Goal: Find specific page/section: Find specific page/section

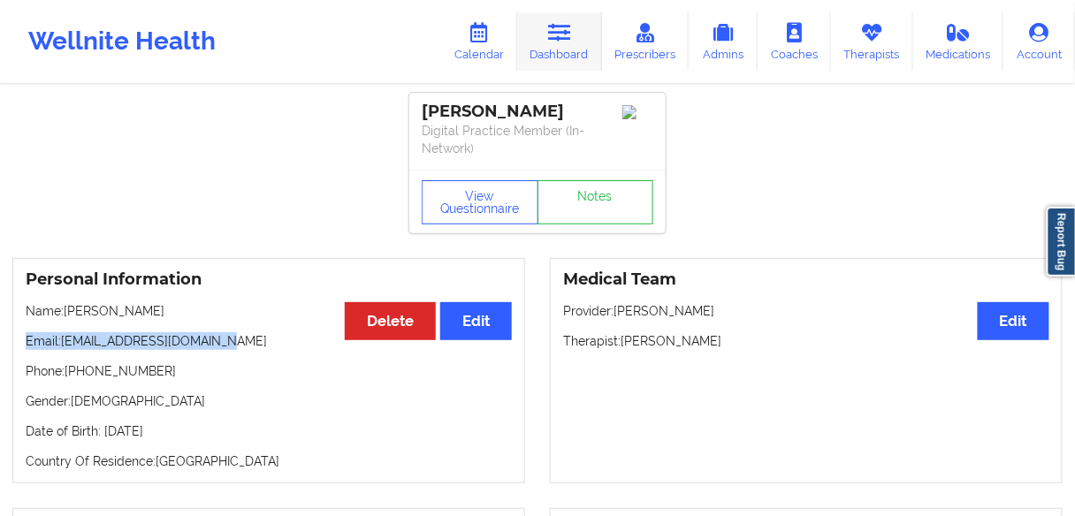
click at [554, 41] on icon at bounding box center [559, 32] width 23 height 19
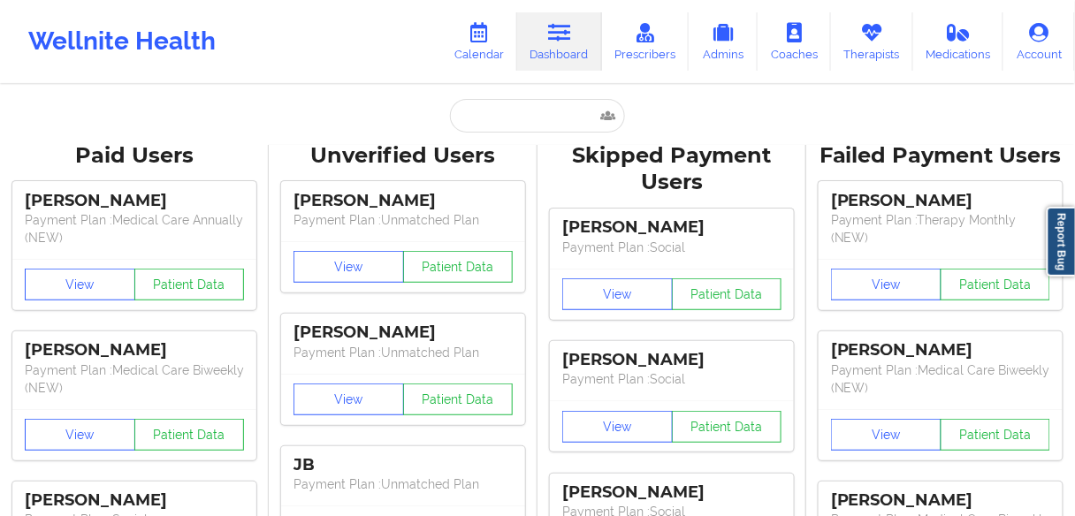
click at [502, 114] on input "text" at bounding box center [537, 116] width 175 height 34
paste input "[PERSON_NAME]"
type input "[PERSON_NAME]"
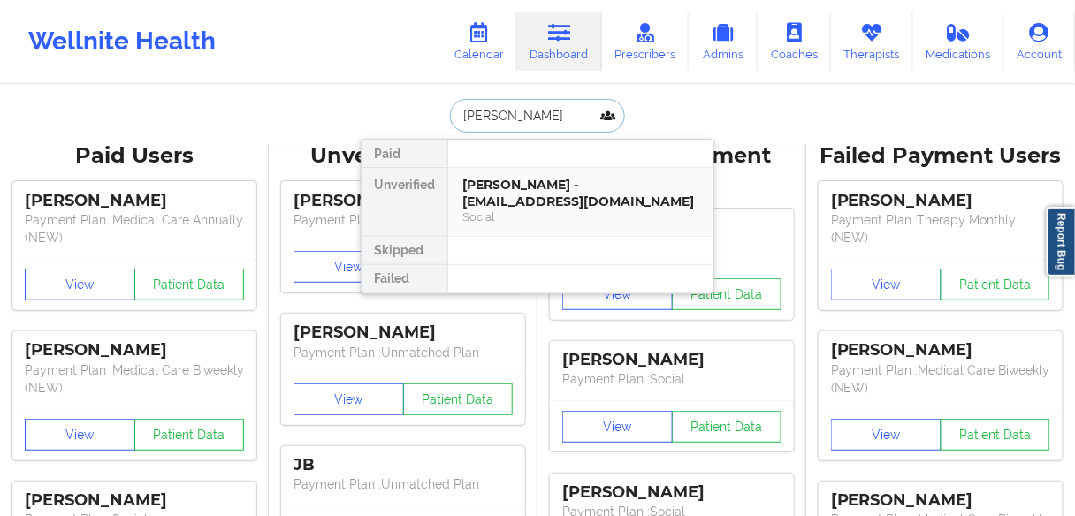
click at [500, 199] on div "[PERSON_NAME] - [EMAIL_ADDRESS][DOMAIN_NAME]" at bounding box center [580, 193] width 237 height 33
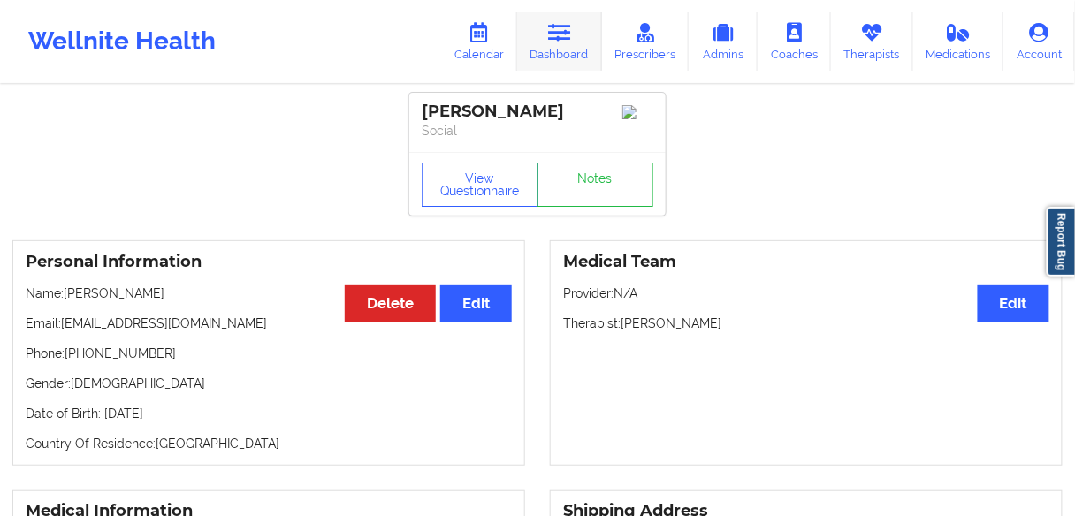
click at [558, 47] on link "Dashboard" at bounding box center [559, 41] width 85 height 58
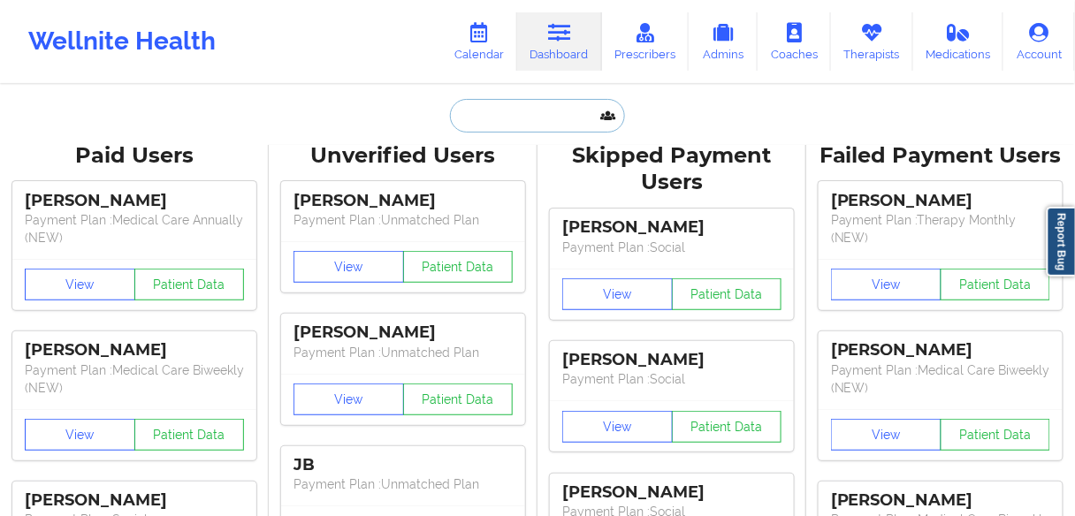
click at [510, 121] on input "text" at bounding box center [537, 116] width 175 height 34
paste input "[PERSON_NAME]"
type input "[PERSON_NAME]"
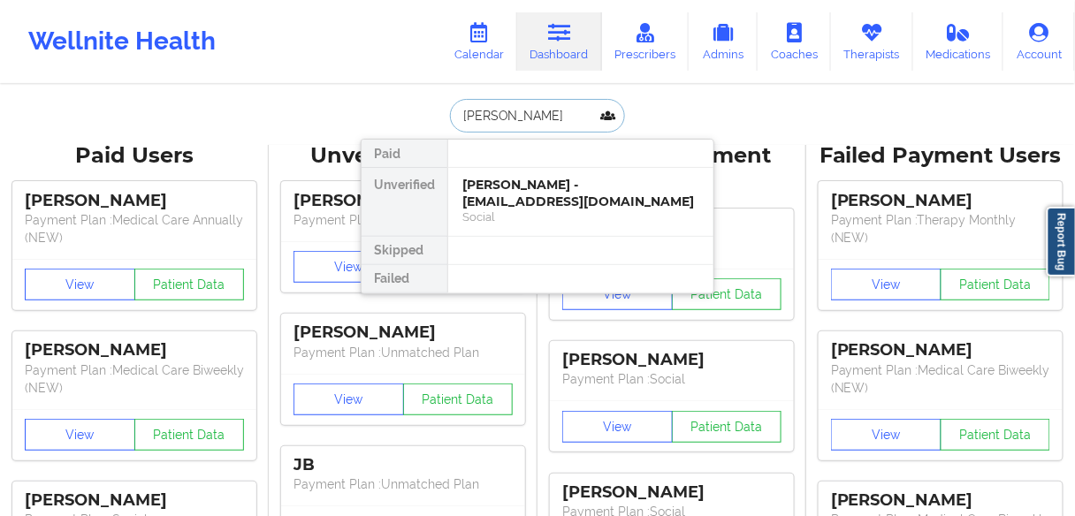
scroll to position [0, 5]
click at [504, 194] on div "[PERSON_NAME] - [PERSON_NAME][EMAIL_ADDRESS][DOMAIN_NAME]" at bounding box center [580, 193] width 237 height 33
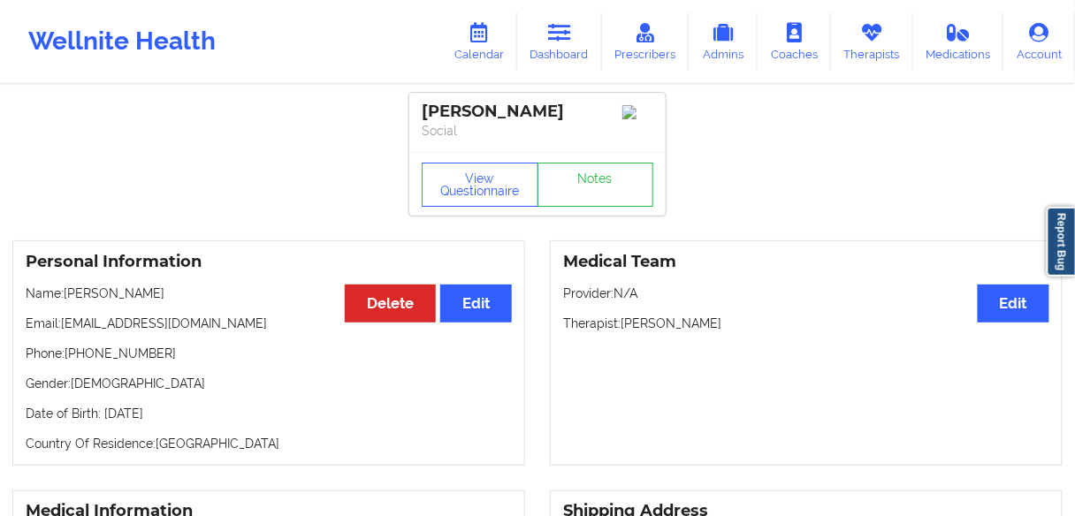
click at [119, 362] on p "Phone: [PHONE_NUMBER]" at bounding box center [269, 354] width 486 height 18
drag, startPoint x: 161, startPoint y: 377, endPoint x: 72, endPoint y: 372, distance: 89.4
click at [72, 362] on p "Phone: [PHONE_NUMBER]" at bounding box center [269, 354] width 486 height 18
copy p "[PHONE_NUMBER]"
click at [559, 52] on link "Dashboard" at bounding box center [559, 41] width 85 height 58
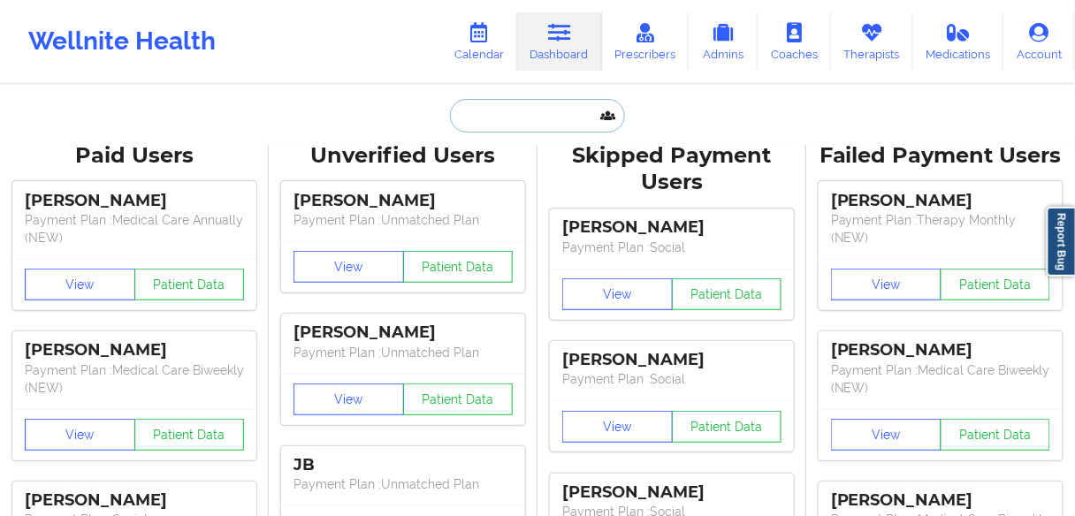
click at [534, 115] on input "text" at bounding box center [537, 116] width 175 height 34
paste input "[PERSON_NAME]"
type input "[PERSON_NAME]"
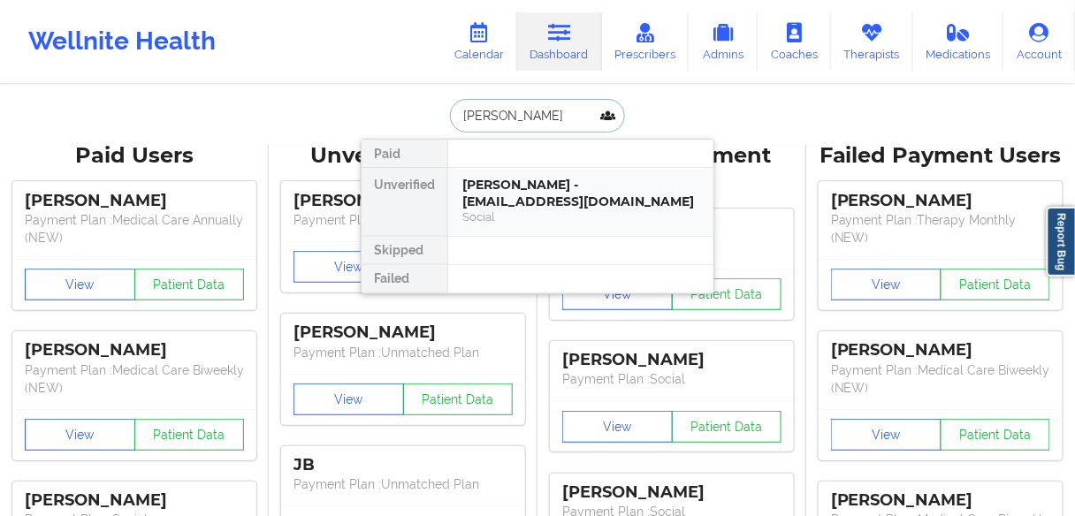
click at [493, 187] on div "[PERSON_NAME] - [EMAIL_ADDRESS][DOMAIN_NAME]" at bounding box center [580, 193] width 237 height 33
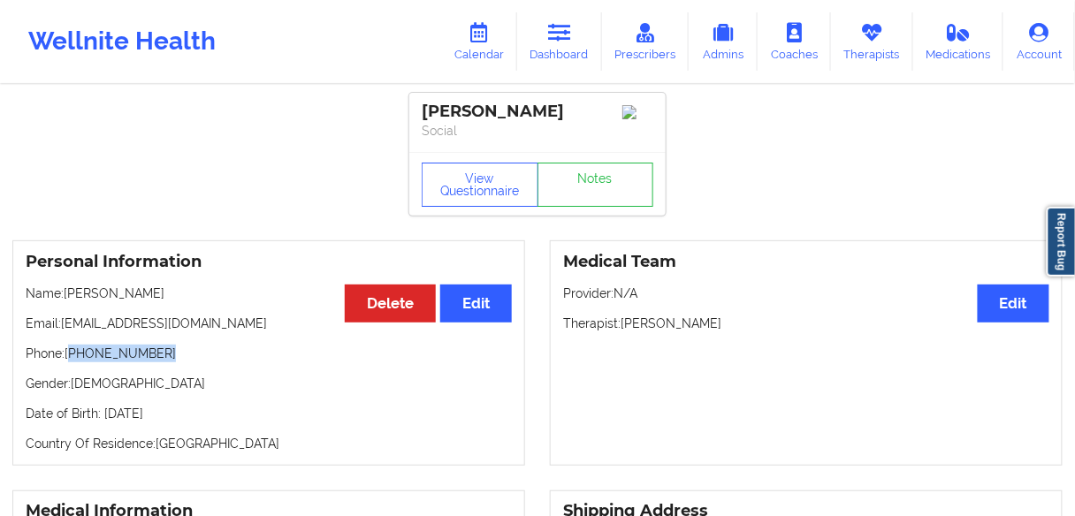
drag, startPoint x: 166, startPoint y: 358, endPoint x: 72, endPoint y: 358, distance: 94.6
click at [72, 358] on p "Phone: [PHONE_NUMBER]" at bounding box center [269, 354] width 486 height 18
copy p "[PHONE_NUMBER]"
click at [203, 384] on p "Gender: [DEMOGRAPHIC_DATA]" at bounding box center [269, 384] width 486 height 18
drag, startPoint x: 170, startPoint y: 354, endPoint x: 71, endPoint y: 355, distance: 99.0
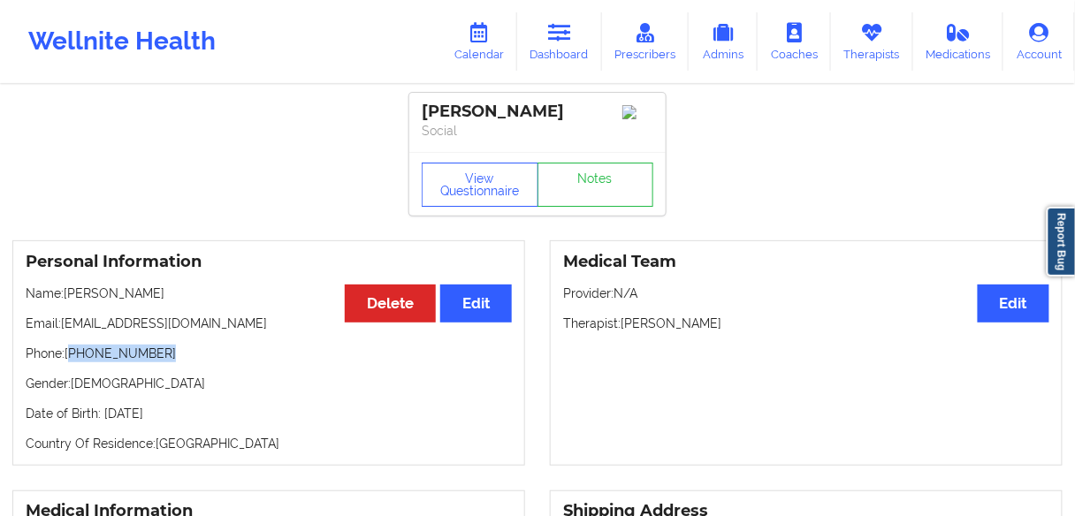
click at [71, 355] on p "Phone: [PHONE_NUMBER]" at bounding box center [269, 354] width 486 height 18
copy p "[PHONE_NUMBER]"
click at [550, 39] on link "Dashboard" at bounding box center [559, 41] width 85 height 58
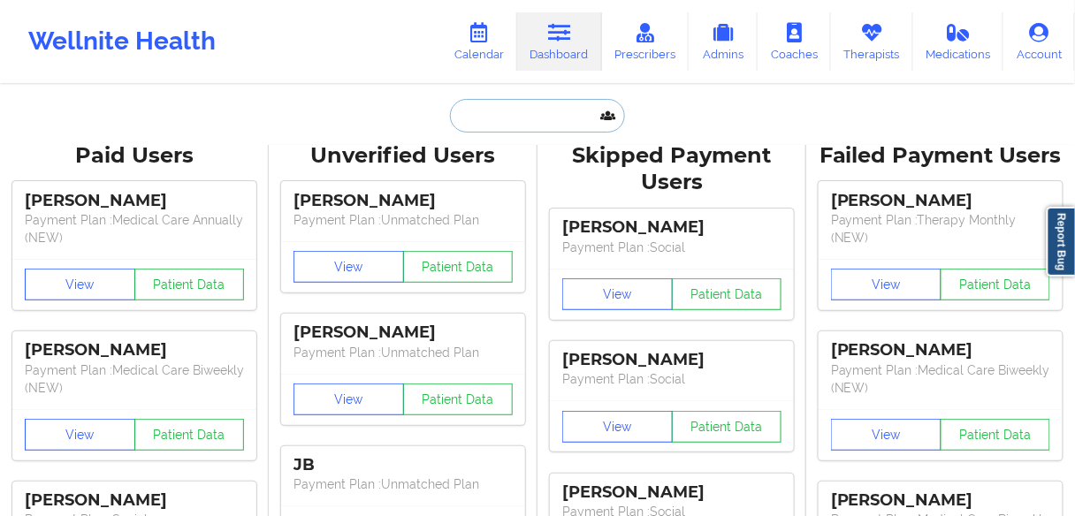
click at [491, 118] on input "text" at bounding box center [537, 116] width 175 height 34
paste input "[PERSON_NAME]"
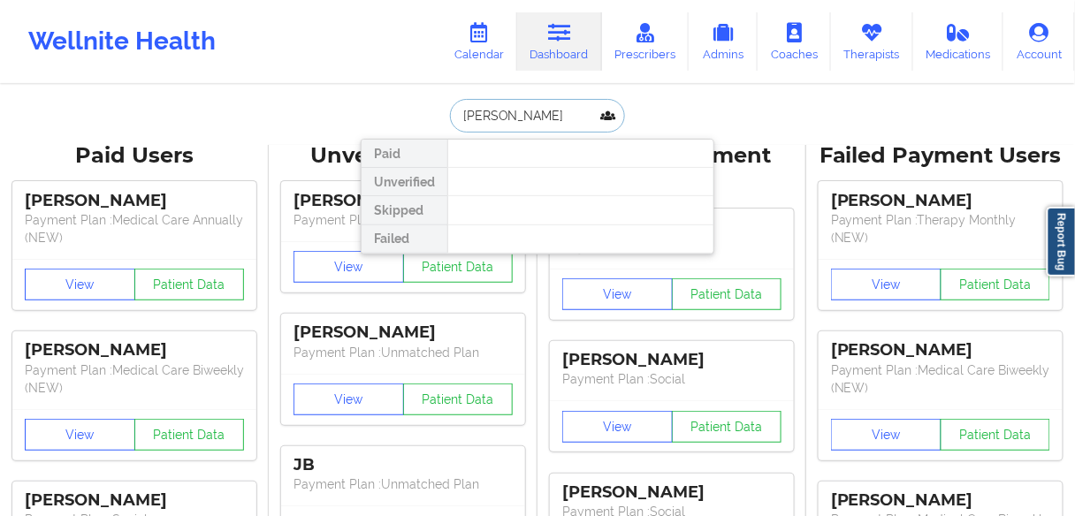
drag, startPoint x: 555, startPoint y: 118, endPoint x: 500, endPoint y: 117, distance: 54.8
click at [500, 117] on input "[PERSON_NAME]" at bounding box center [537, 116] width 175 height 34
click at [547, 118] on input "[PERSON_NAME]" at bounding box center [537, 116] width 175 height 34
drag, startPoint x: 560, startPoint y: 118, endPoint x: 465, endPoint y: 112, distance: 94.7
click at [465, 112] on input "[PERSON_NAME]" at bounding box center [537, 116] width 175 height 34
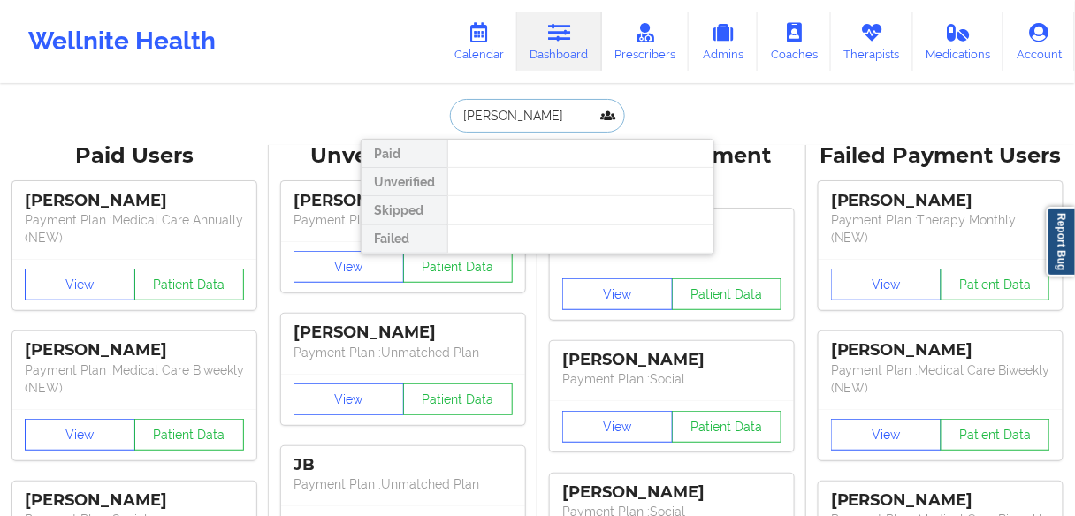
paste input "K"
drag, startPoint x: 564, startPoint y: 115, endPoint x: 400, endPoint y: 109, distance: 163.6
click at [400, 109] on div "[PERSON_NAME] Paid Unverified Skipped Failed" at bounding box center [538, 116] width 354 height 34
paste input "text"
drag, startPoint x: 499, startPoint y: 110, endPoint x: 571, endPoint y: 110, distance: 72.5
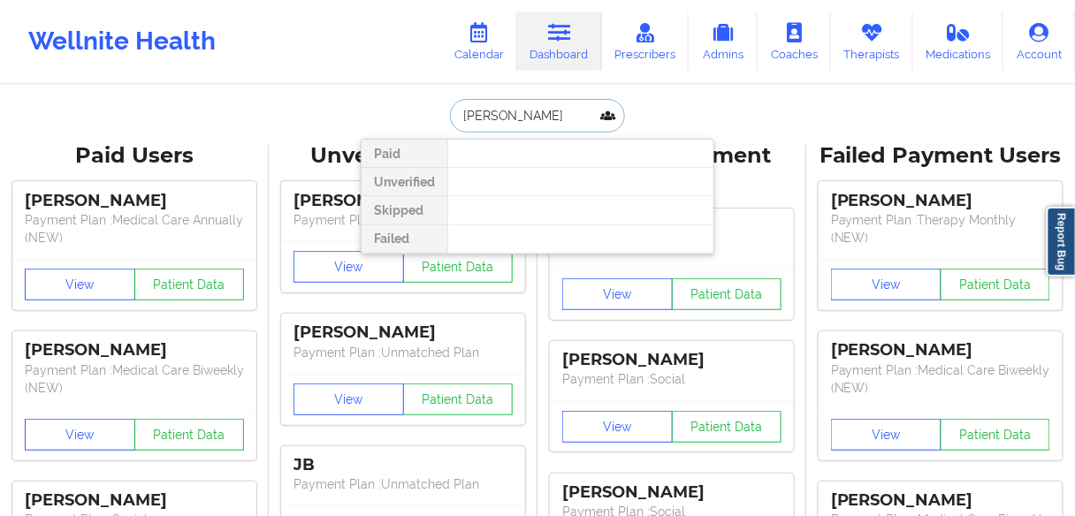
click at [571, 110] on input "[PERSON_NAME]" at bounding box center [537, 116] width 175 height 34
type input "[PERSON_NAME]"
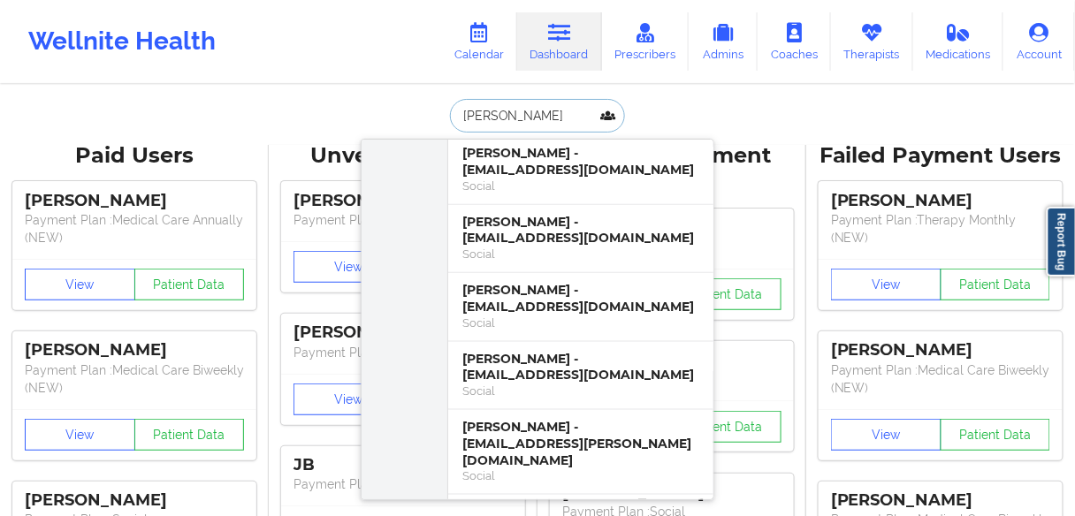
scroll to position [566, 0]
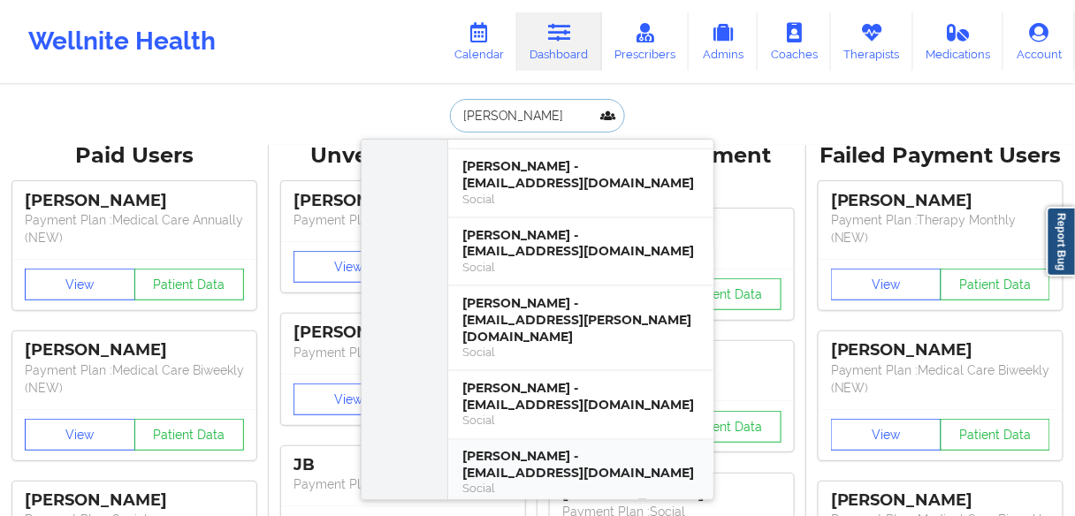
click at [503, 449] on div "[PERSON_NAME] - [EMAIL_ADDRESS][DOMAIN_NAME]" at bounding box center [580, 465] width 237 height 33
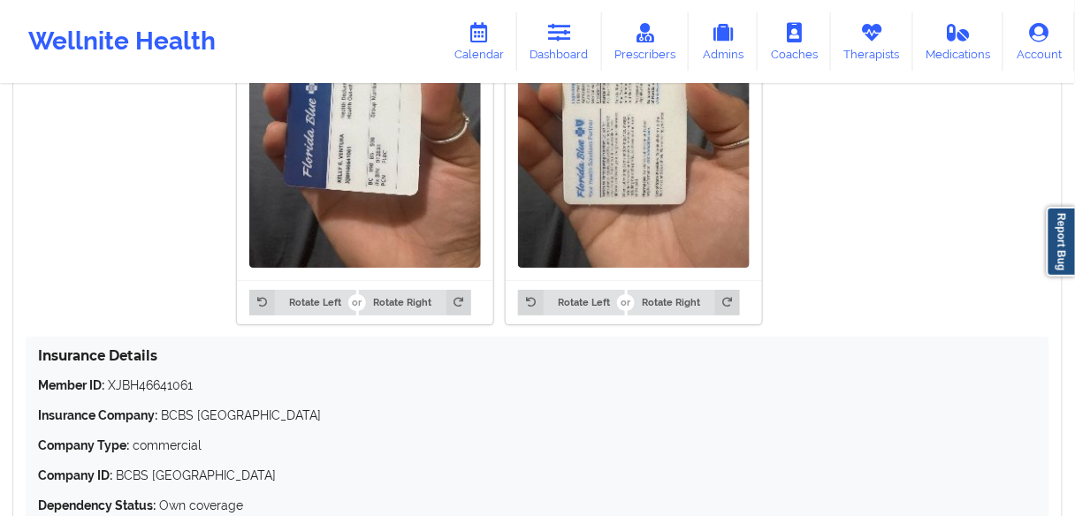
scroll to position [1609, 0]
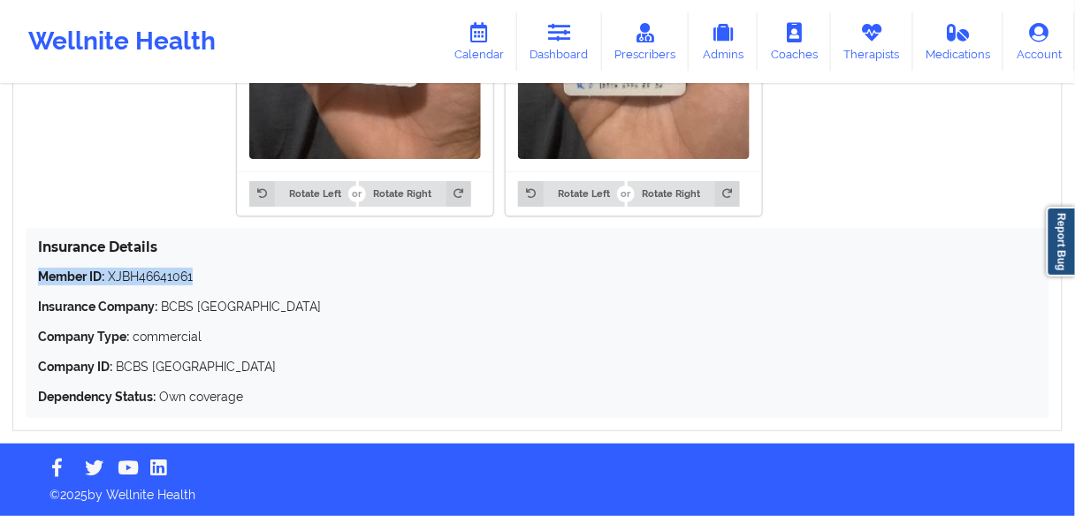
drag, startPoint x: 214, startPoint y: 279, endPoint x: 31, endPoint y: 273, distance: 183.1
click at [31, 273] on div "Insurance Details Member ID: XJBH46641061 Insurance Company: BCBS TX Company Ty…" at bounding box center [538, 323] width 1024 height 190
copy p "Member ID: XJBH46641061"
drag, startPoint x: 225, startPoint y: 322, endPoint x: 253, endPoint y: 323, distance: 28.3
click at [225, 322] on div "Member ID: XJBH46641061 Insurance Company: BCBS TX Company Type: commercial Com…" at bounding box center [537, 337] width 999 height 138
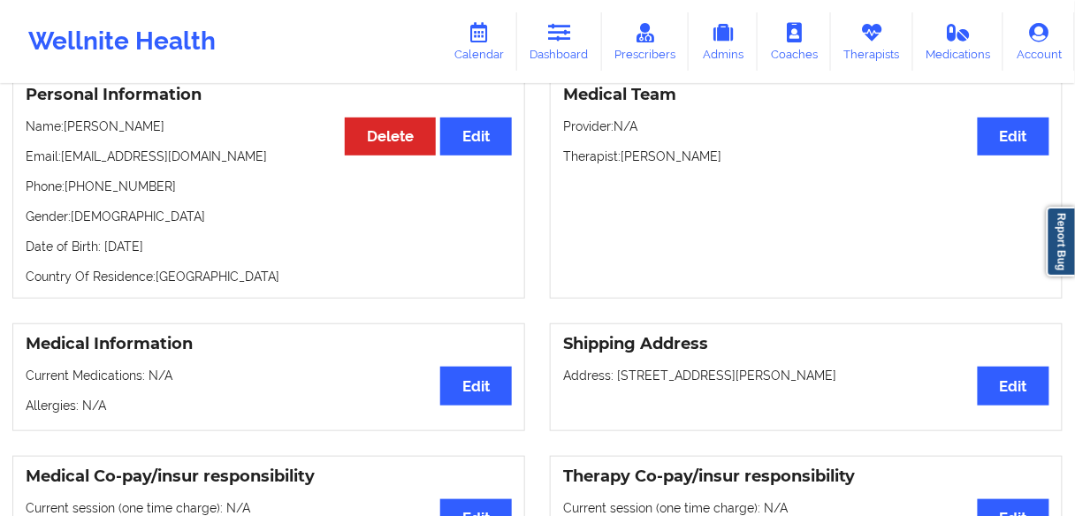
scroll to position [0, 0]
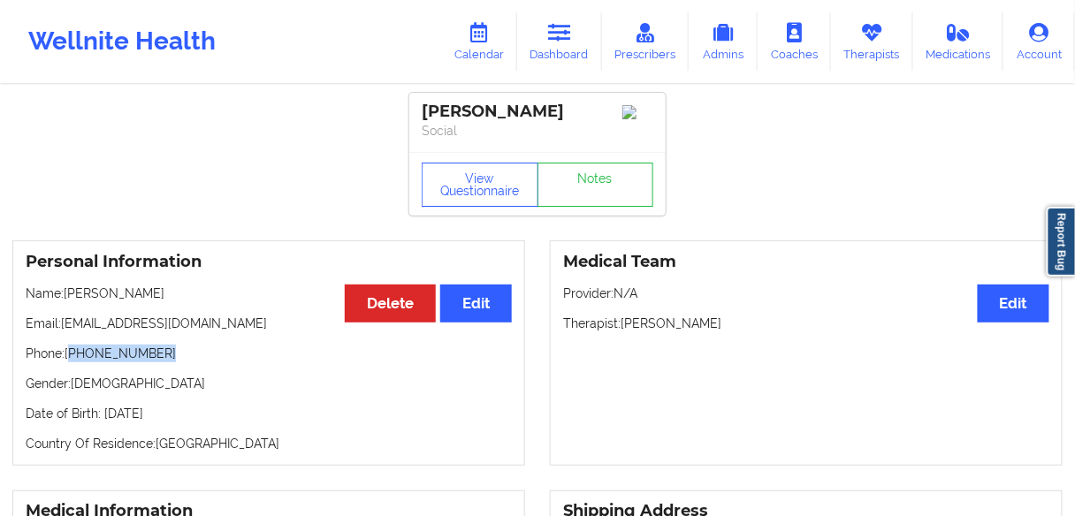
drag, startPoint x: 164, startPoint y: 355, endPoint x: 73, endPoint y: 364, distance: 91.5
click at [73, 362] on p "Phone: [PHONE_NUMBER]" at bounding box center [269, 354] width 486 height 18
copy p "[PHONE_NUMBER]"
click at [549, 40] on link "Dashboard" at bounding box center [559, 41] width 85 height 58
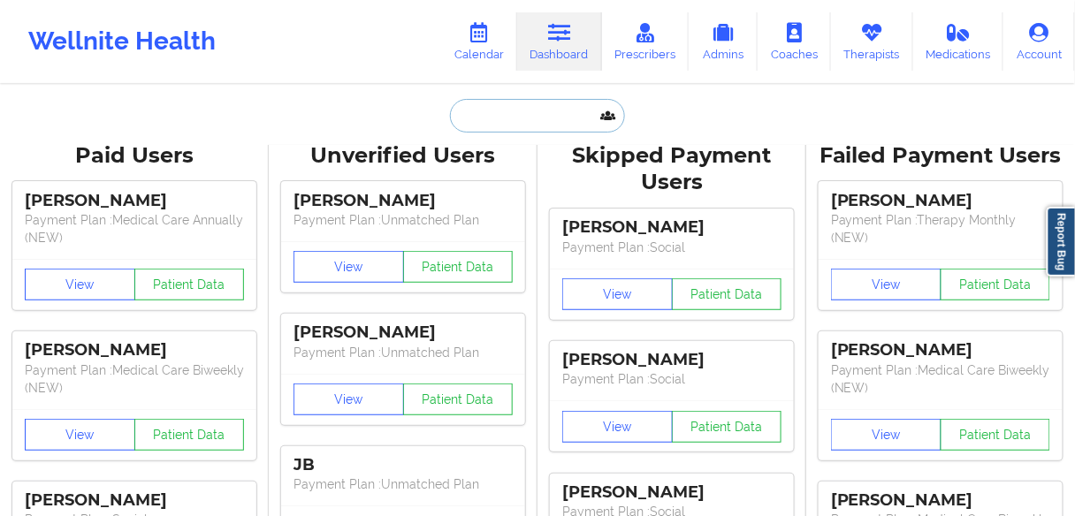
click at [496, 111] on input "text" at bounding box center [537, 116] width 175 height 34
paste input "[PERSON_NAME]"
type input "[PERSON_NAME]"
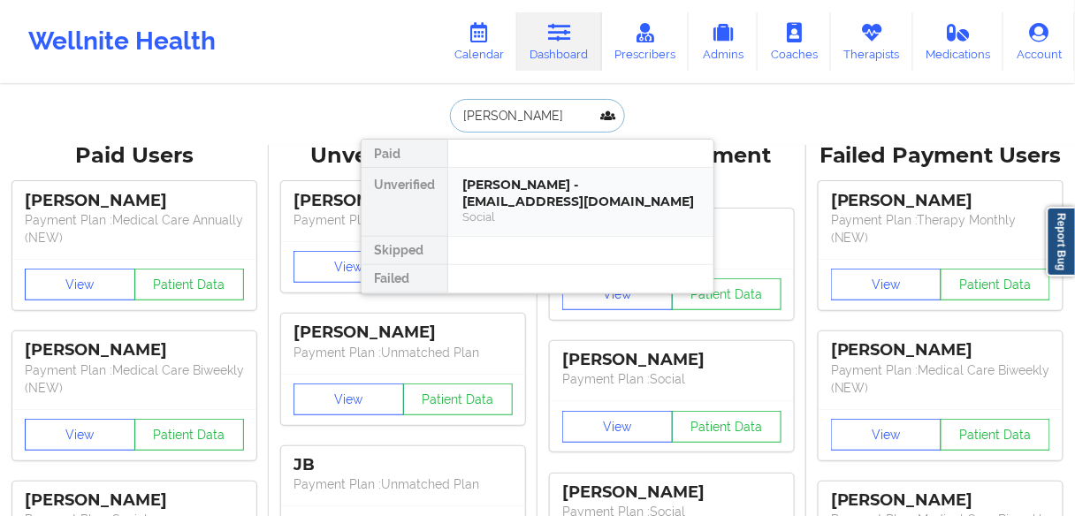
click at [505, 194] on div "[PERSON_NAME] - [EMAIL_ADDRESS][DOMAIN_NAME]" at bounding box center [580, 193] width 237 height 33
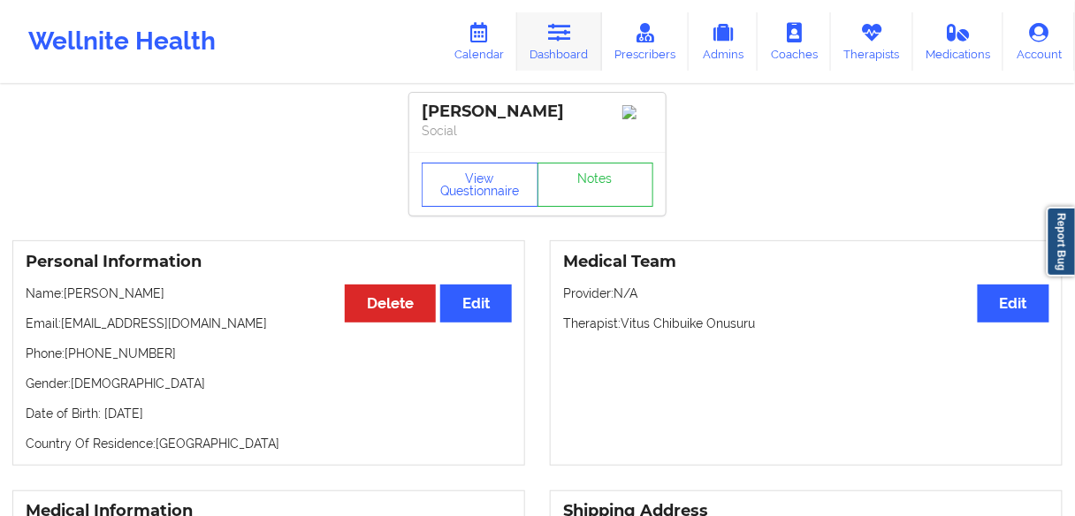
click at [558, 46] on link "Dashboard" at bounding box center [559, 41] width 85 height 58
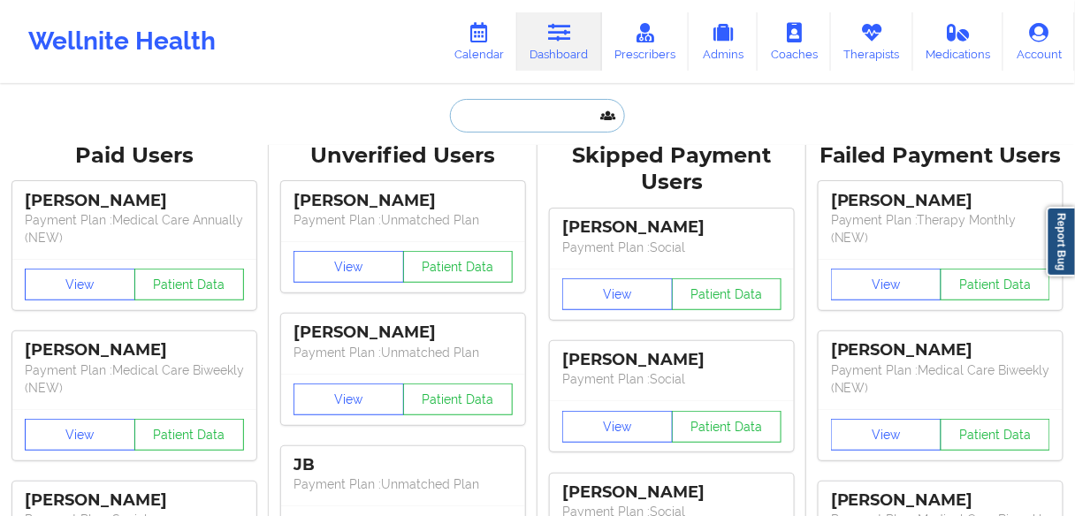
click at [506, 115] on input "text" at bounding box center [537, 116] width 175 height 34
paste input "[PERSON_NAME]"
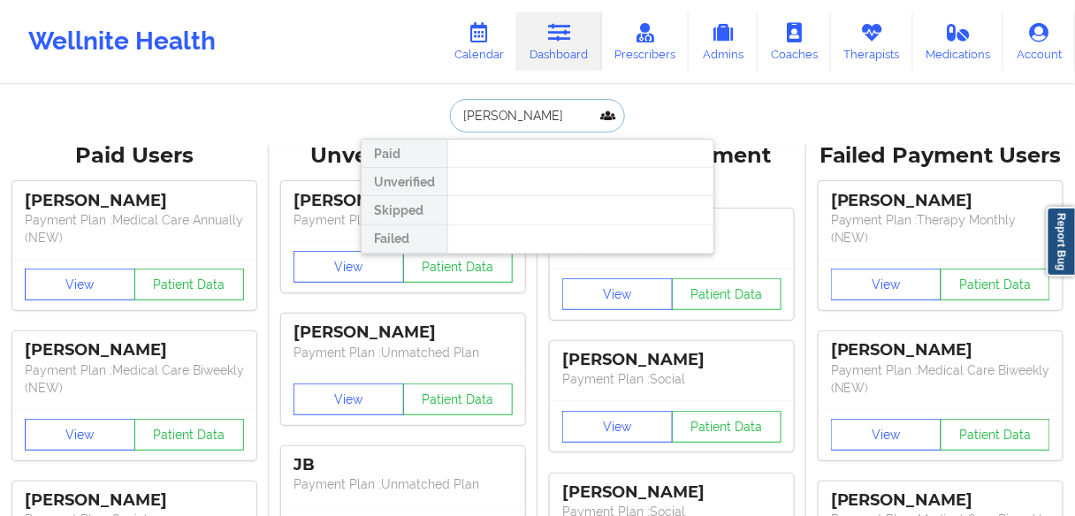
drag, startPoint x: 561, startPoint y: 111, endPoint x: 510, endPoint y: 118, distance: 51.6
click at [510, 118] on input "[PERSON_NAME]" at bounding box center [537, 116] width 175 height 34
type input "[PERSON_NAME]"
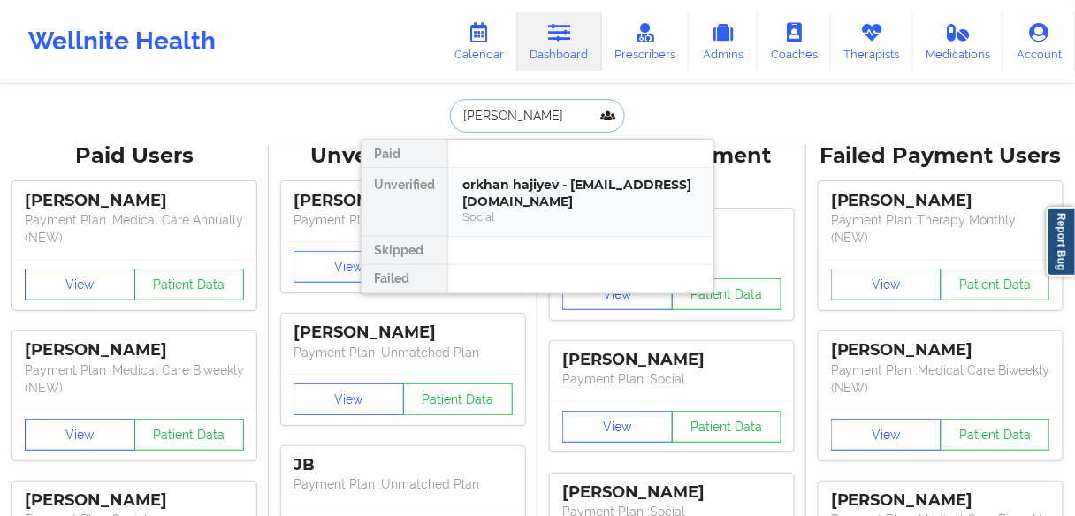
click at [499, 188] on div "orkhan hajiyev - [EMAIL_ADDRESS][DOMAIN_NAME]" at bounding box center [580, 193] width 237 height 33
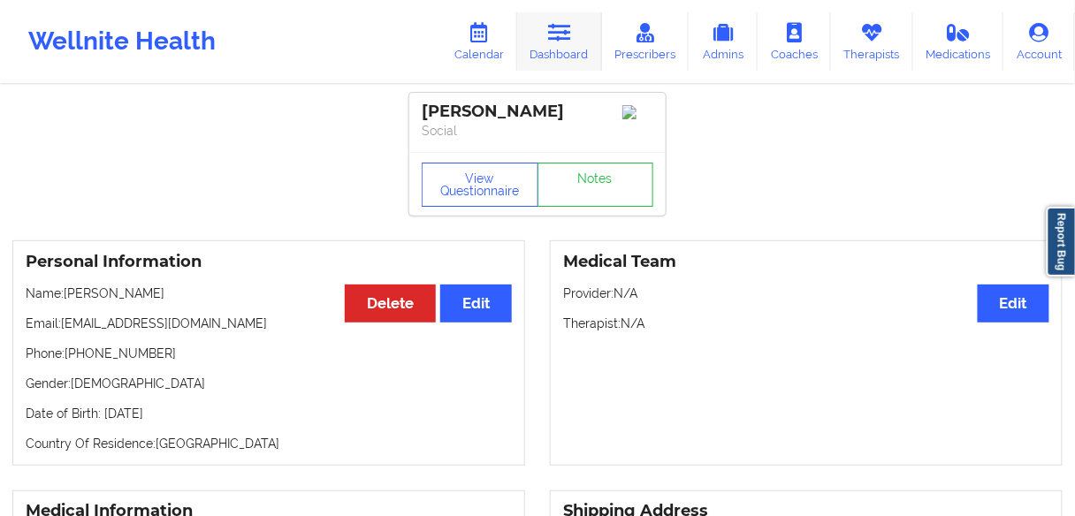
click at [568, 54] on link "Dashboard" at bounding box center [559, 41] width 85 height 58
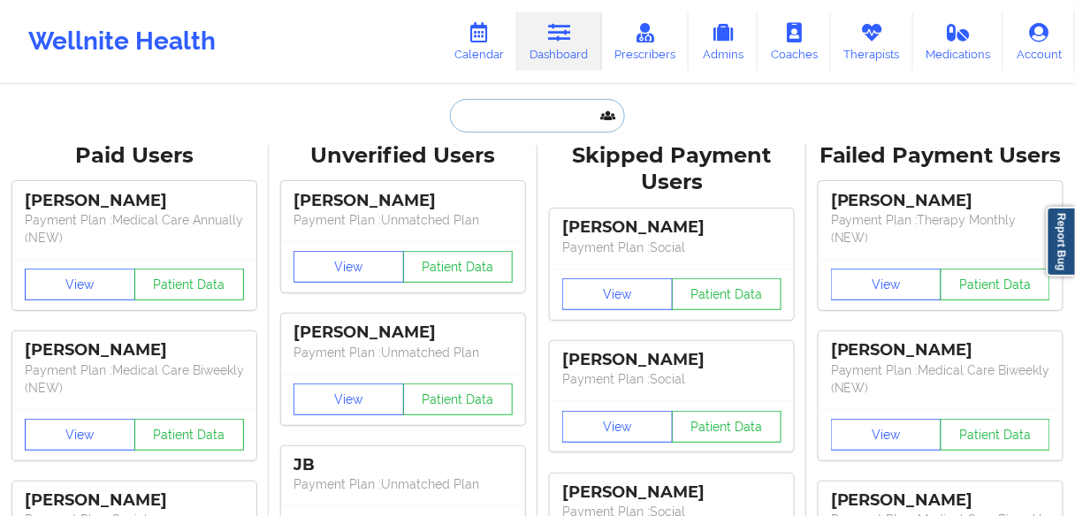
click at [530, 124] on input "text" at bounding box center [537, 116] width 175 height 34
paste input "[PERSON_NAME]"
type input "[PERSON_NAME]"
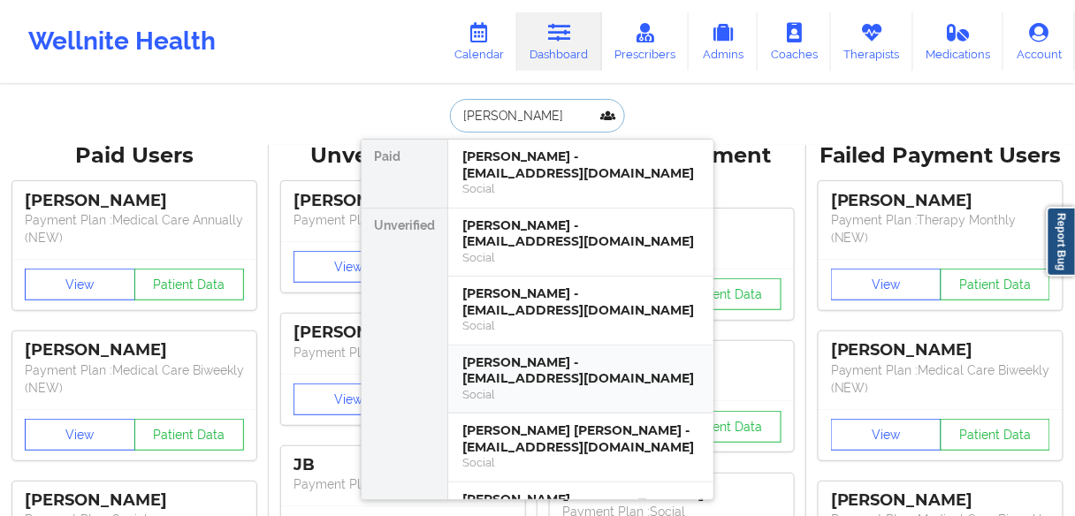
click at [523, 377] on div "[PERSON_NAME] - [EMAIL_ADDRESS][DOMAIN_NAME]" at bounding box center [580, 370] width 237 height 33
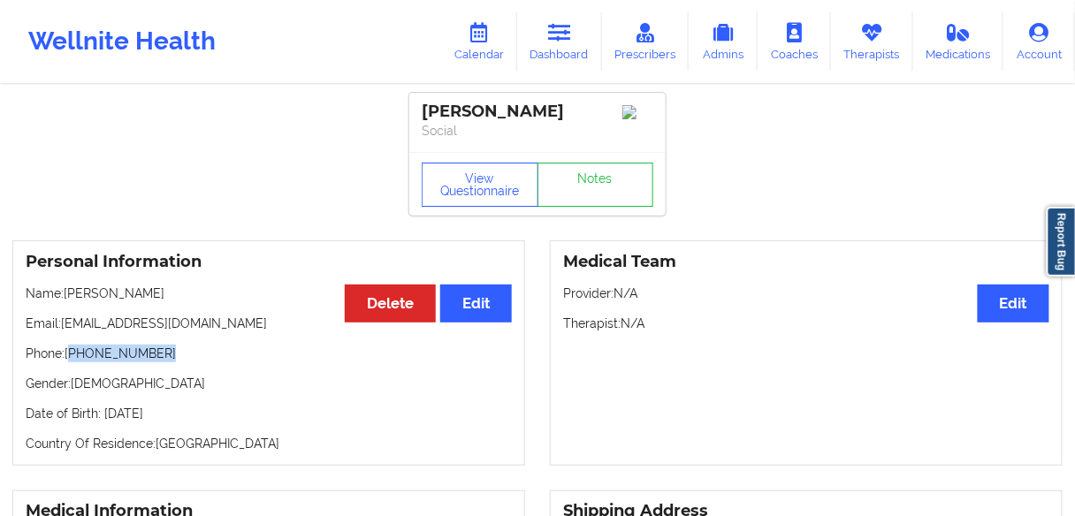
drag, startPoint x: 178, startPoint y: 355, endPoint x: 233, endPoint y: 297, distance: 80.6
click at [72, 360] on p "Phone: [PHONE_NUMBER]" at bounding box center [269, 354] width 486 height 18
copy p "[PHONE_NUMBER]"
click at [139, 353] on p "Phone: [PHONE_NUMBER]" at bounding box center [269, 354] width 486 height 18
drag, startPoint x: 158, startPoint y: 358, endPoint x: 73, endPoint y: 360, distance: 84.9
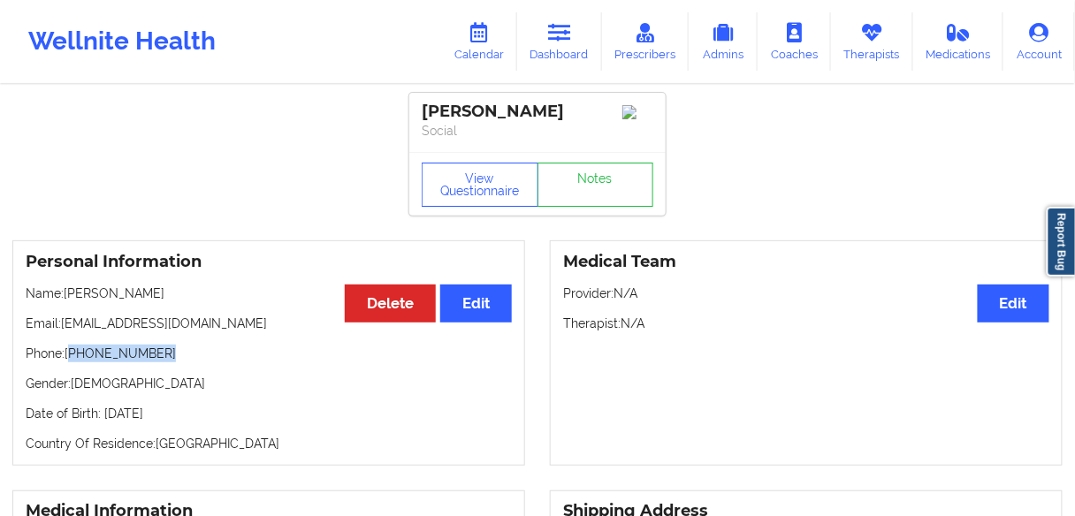
click at [73, 360] on p "Phone: [PHONE_NUMBER]" at bounding box center [269, 354] width 486 height 18
copy p "[PHONE_NUMBER]"
click at [582, 27] on link "Dashboard" at bounding box center [559, 41] width 85 height 58
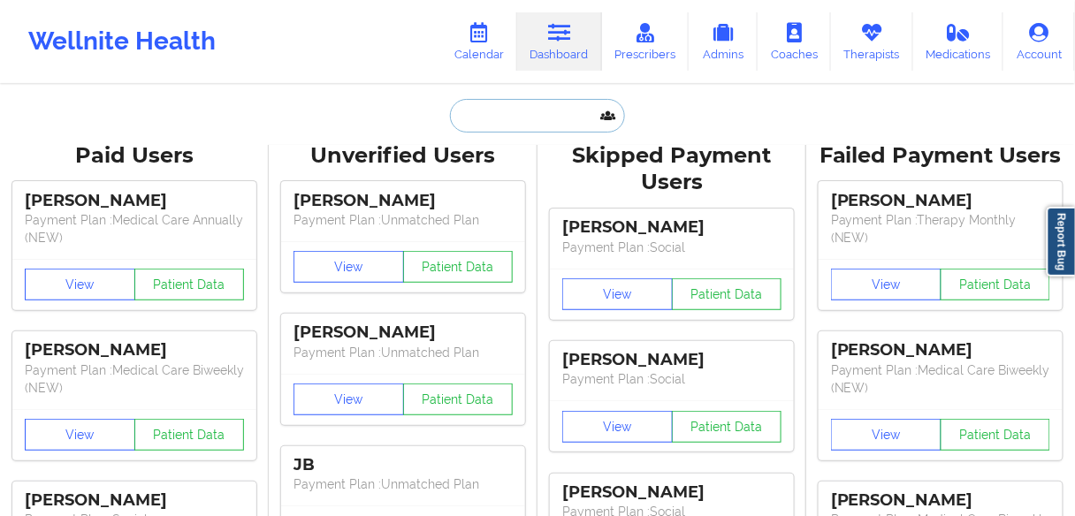
click at [518, 117] on input "text" at bounding box center [537, 116] width 175 height 34
paste input "VMYH69557250"
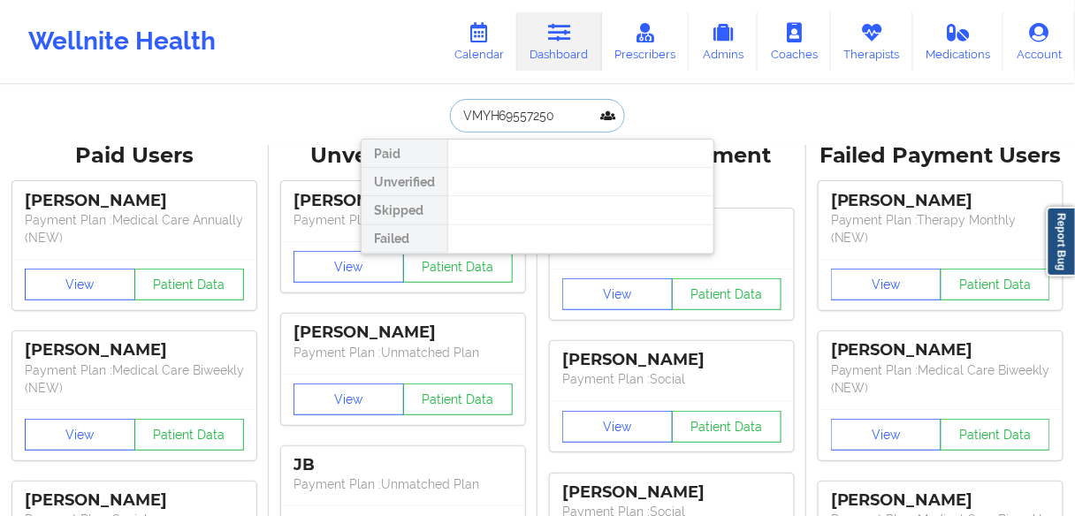
click at [529, 104] on input "VMYH69557250" at bounding box center [537, 116] width 175 height 34
paste input "[PERSON_NAME]"
type input "[PERSON_NAME]"
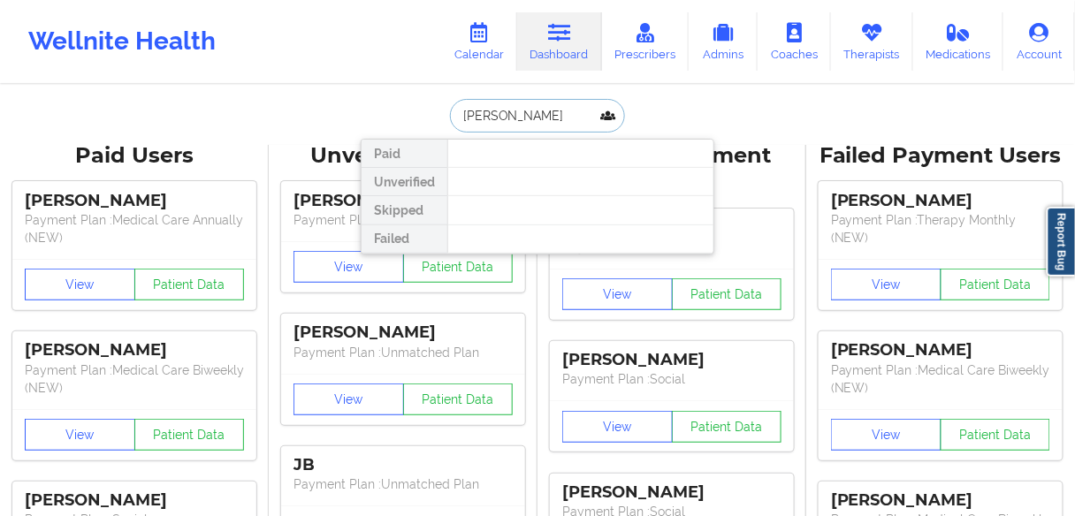
scroll to position [0, 16]
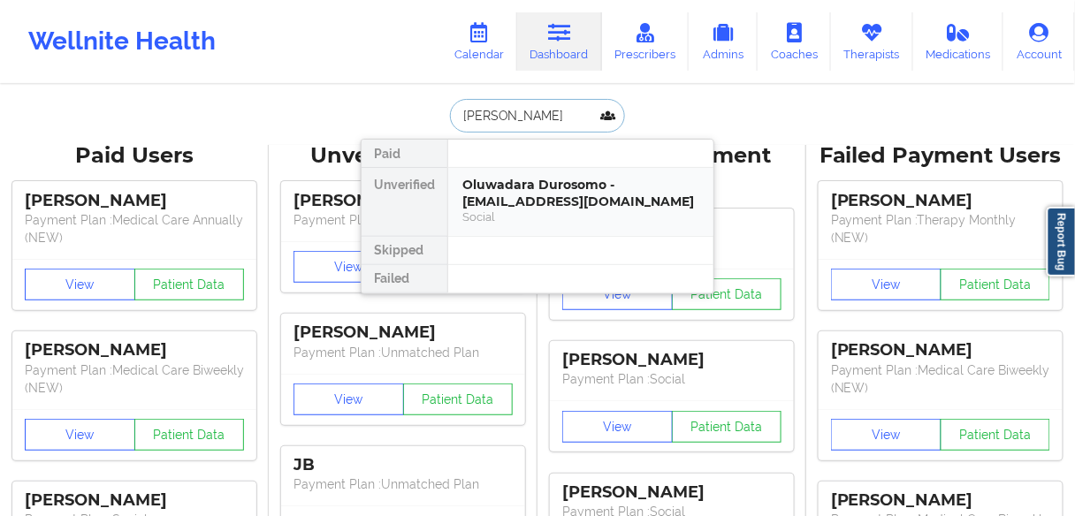
click at [512, 189] on div "Oluwadara Durosomo - [EMAIL_ADDRESS][DOMAIN_NAME]" at bounding box center [580, 193] width 237 height 33
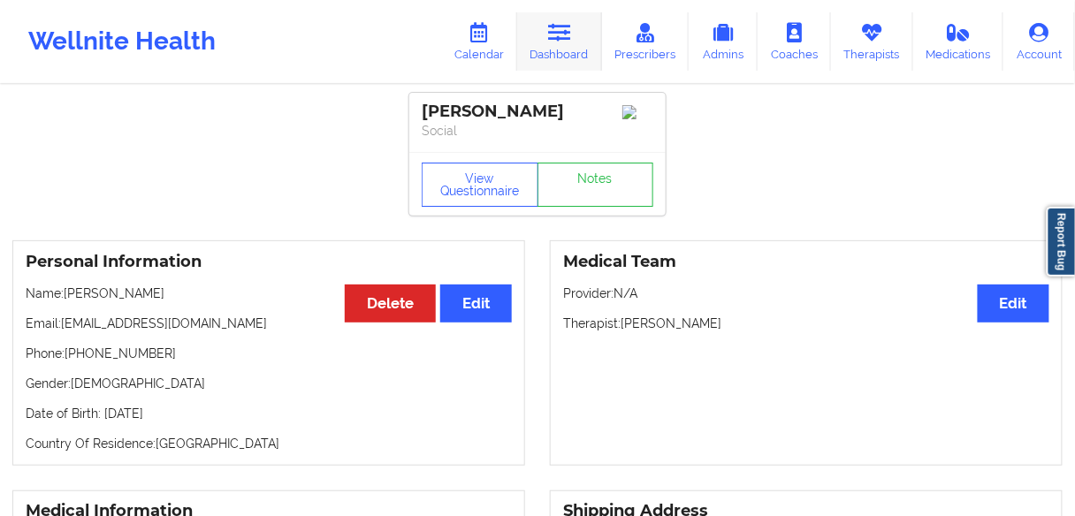
click at [567, 44] on link "Dashboard" at bounding box center [559, 41] width 85 height 58
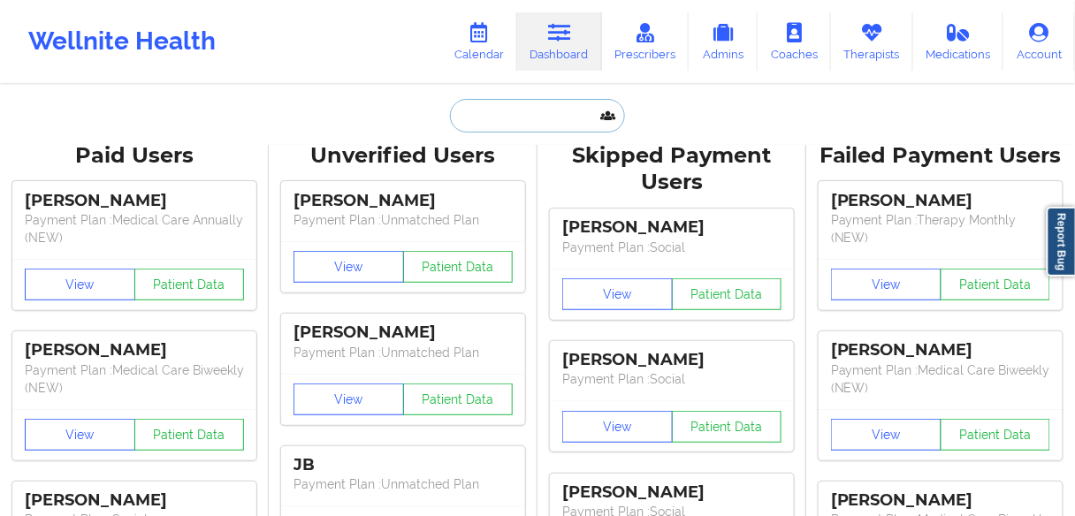
click at [553, 119] on input "text" at bounding box center [537, 116] width 175 height 34
paste input "[PERSON_NAME]"
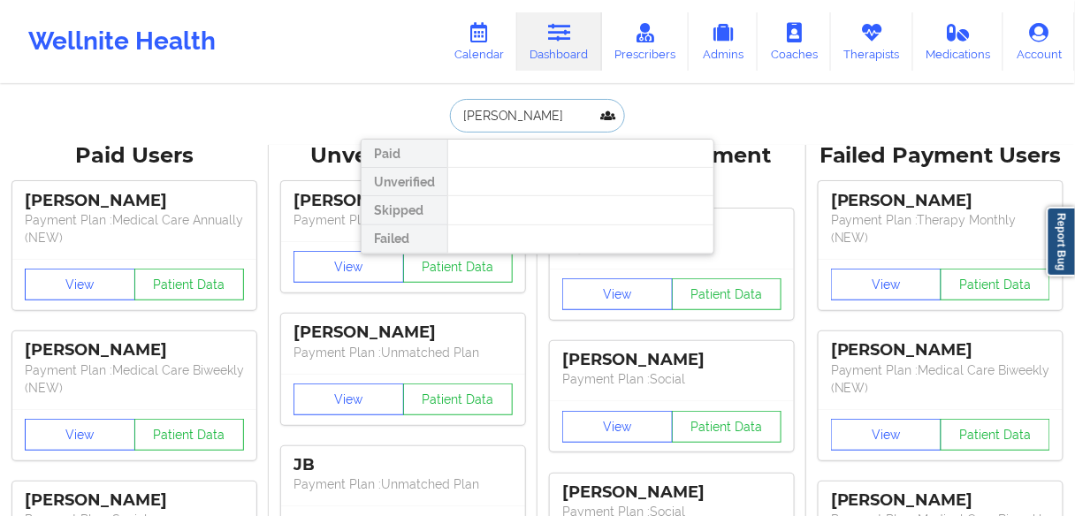
drag, startPoint x: 517, startPoint y: 116, endPoint x: 446, endPoint y: 107, distance: 71.3
click at [450, 107] on input "[PERSON_NAME]" at bounding box center [537, 116] width 175 height 34
type input "[PERSON_NAME]"
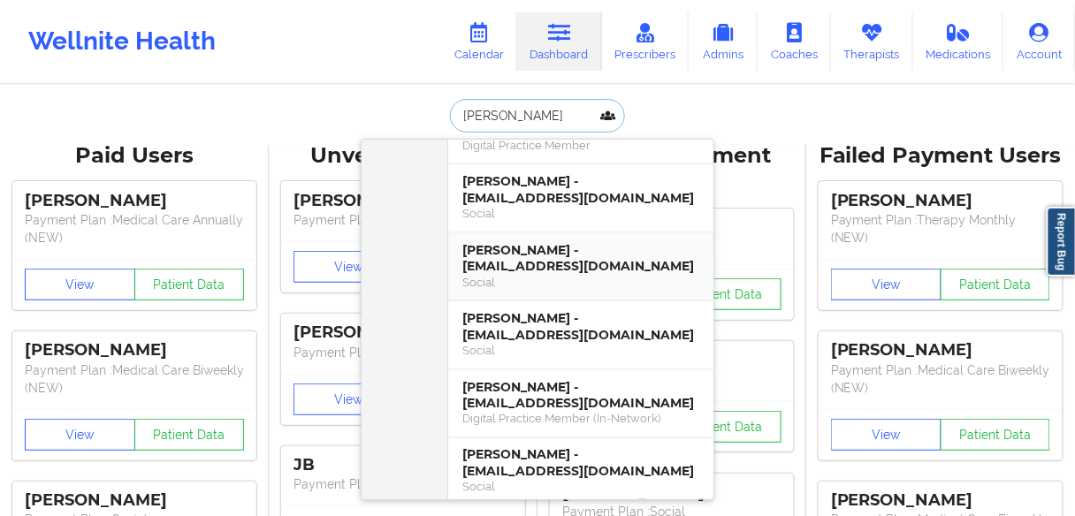
scroll to position [566, 0]
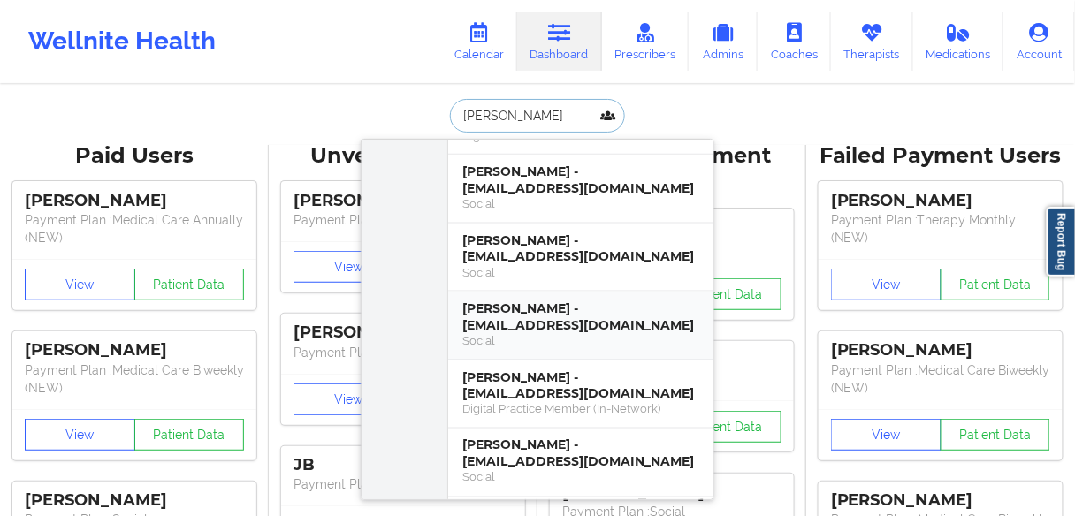
click at [545, 301] on div "[PERSON_NAME] - [EMAIL_ADDRESS][DOMAIN_NAME]" at bounding box center [580, 317] width 237 height 33
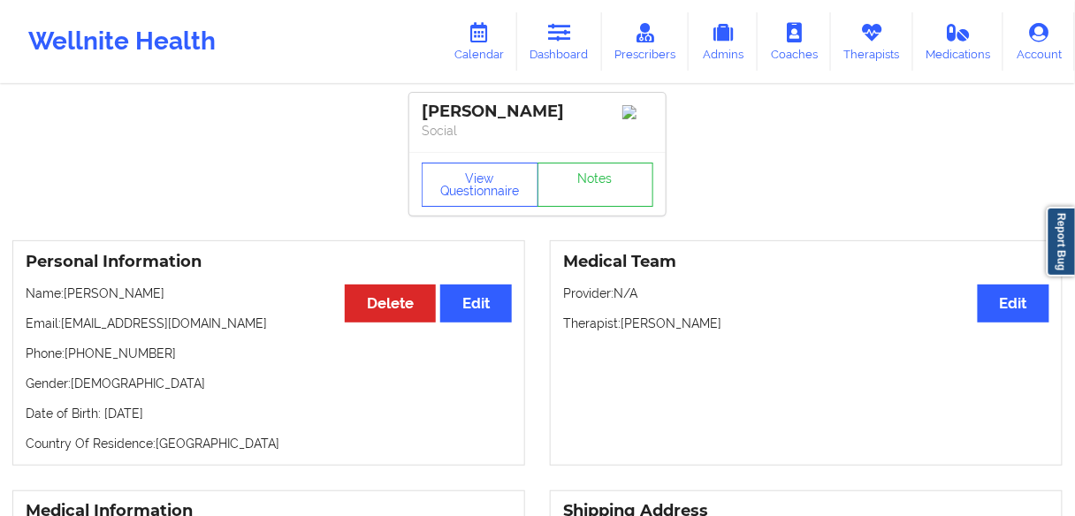
click at [107, 357] on p "Phone: [PHONE_NUMBER]" at bounding box center [269, 354] width 486 height 18
copy p "19136200227"
